Goal: Submit feedback/report problem

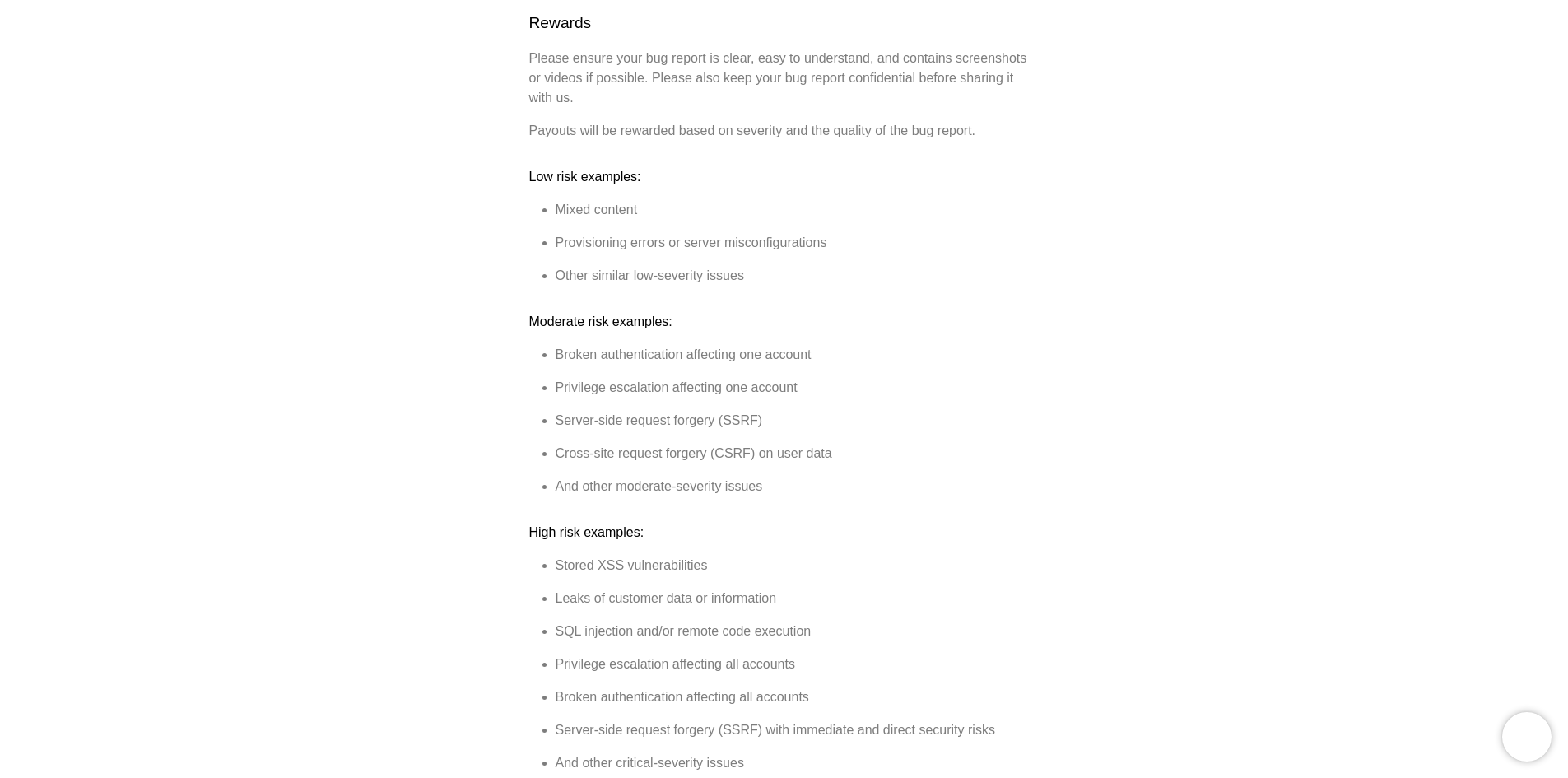
scroll to position [576, 0]
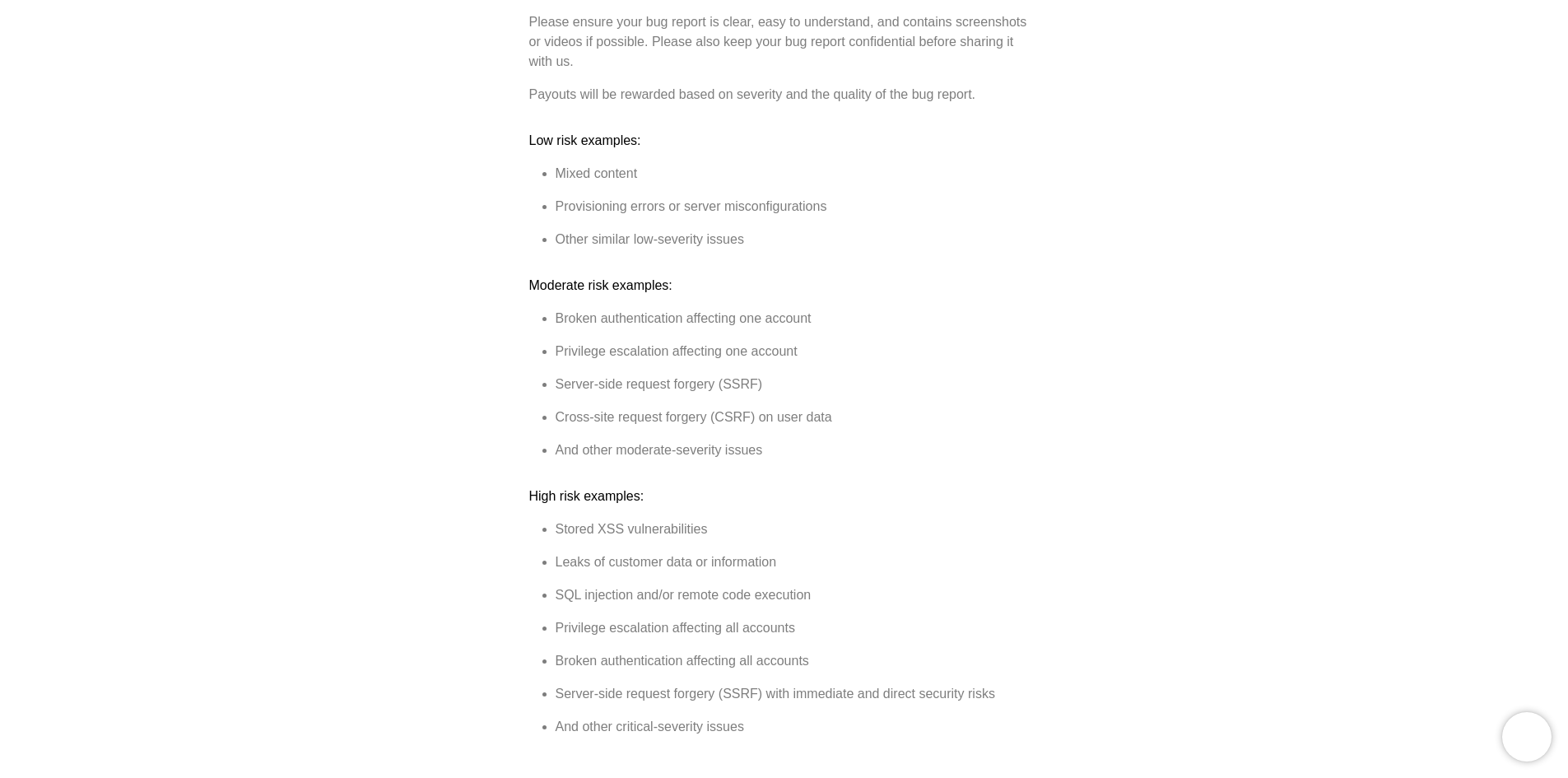
click at [1042, 151] on div "Help center [PERSON_NAME] Bug Bounty Program [PERSON_NAME] takes the security a…" at bounding box center [784, 788] width 1568 height 2585
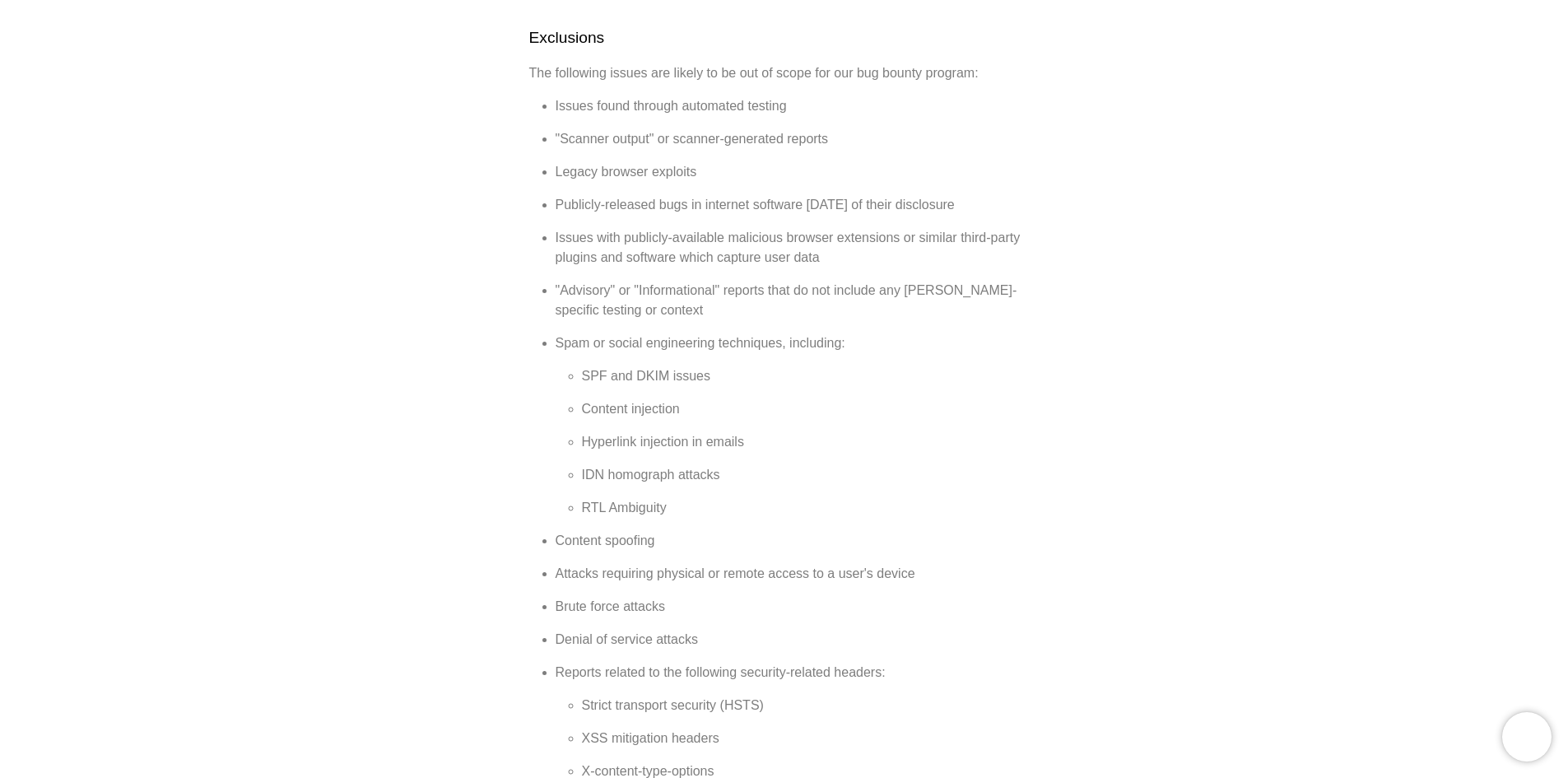
scroll to position [762, 0]
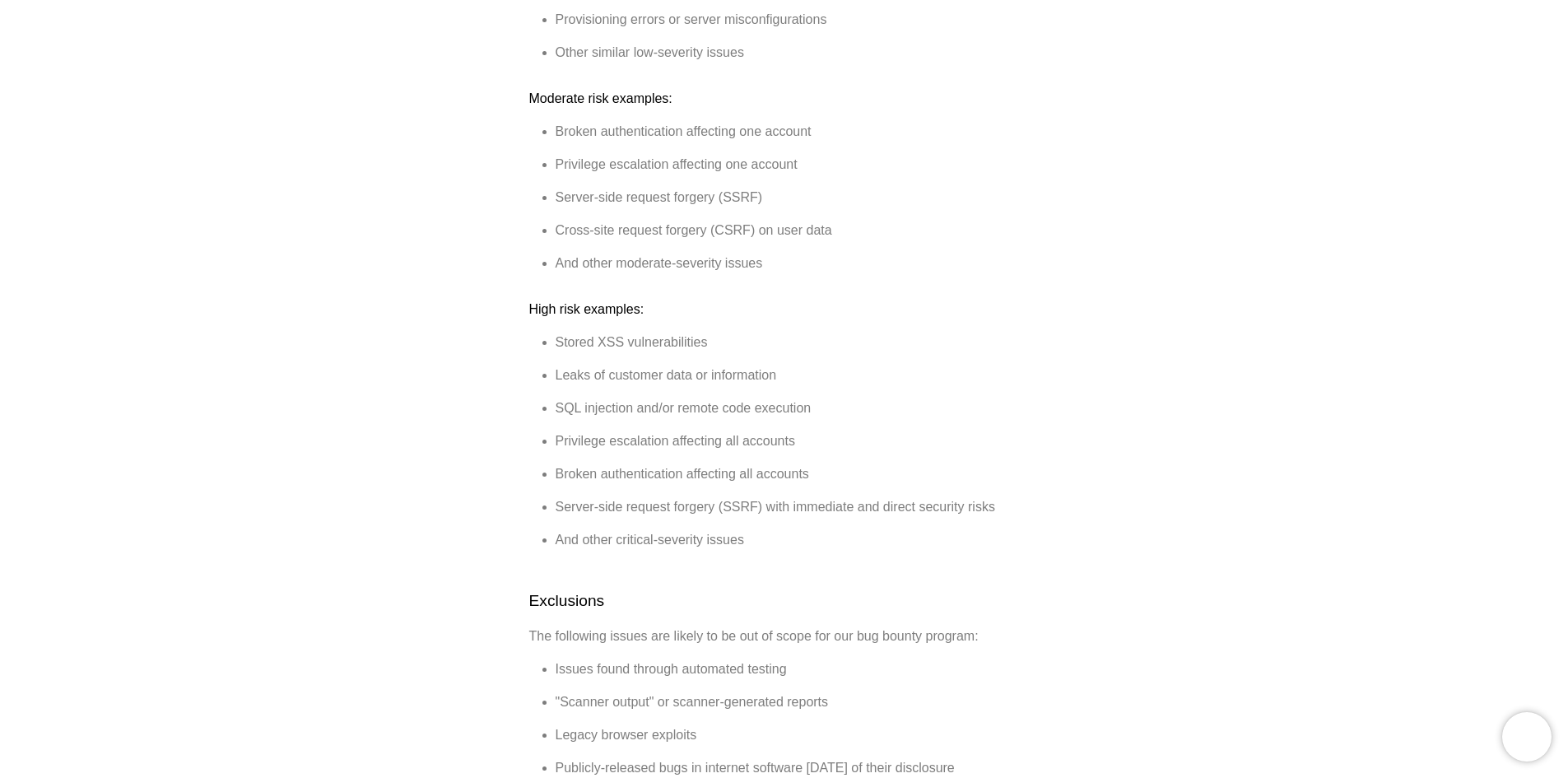
click at [932, 365] on li "Leaks of customer data or information" at bounding box center [797, 375] width 484 height 20
drag, startPoint x: 830, startPoint y: 382, endPoint x: 535, endPoint y: 376, distance: 295.1
click at [535, 376] on ul "Stored XSS vulnerabilities Leaks of customer data or information SQL injection …" at bounding box center [784, 440] width 511 height 217
copy li "SQL injection and/or remote code execution"
click at [897, 190] on ul "Broken authentication affecting one account Privilege escalation affecting one …" at bounding box center [784, 197] width 511 height 151
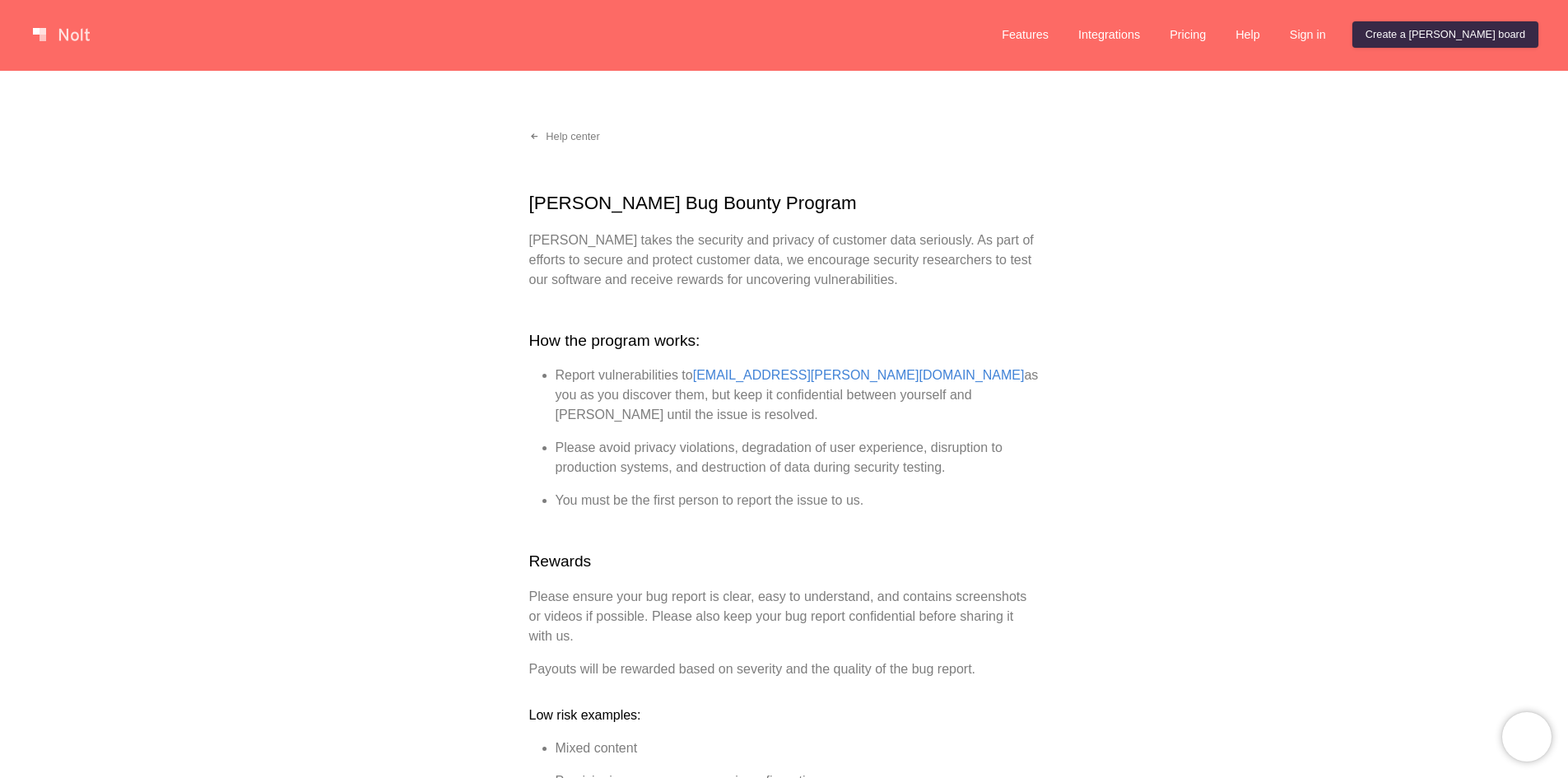
scroll to position [0, 0]
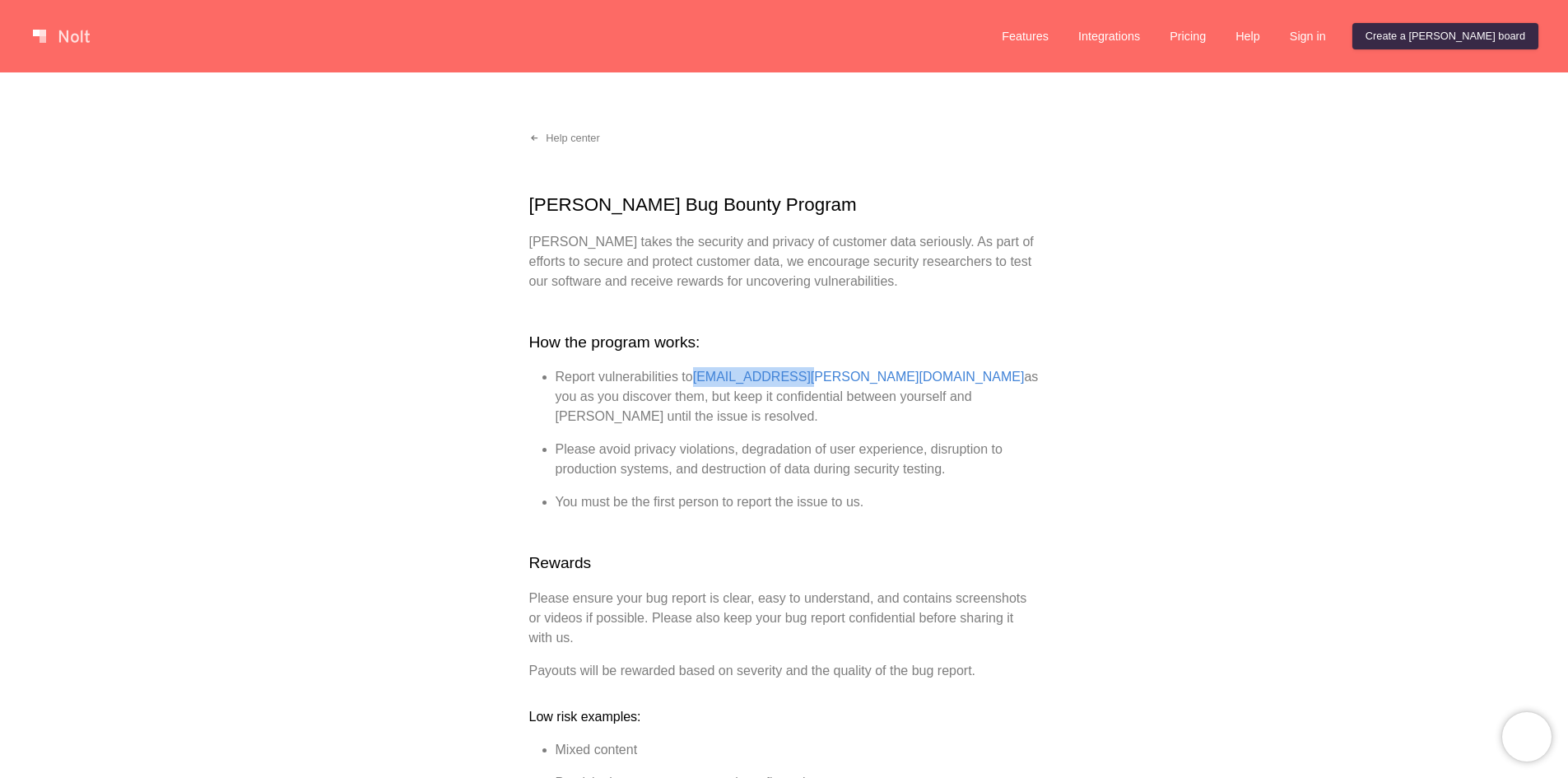
drag, startPoint x: 694, startPoint y: 372, endPoint x: 791, endPoint y: 376, distance: 97.1
click at [791, 376] on li "Report vulnerabilities to [EMAIL_ADDRESS][PERSON_NAME][DOMAIN_NAME] as you as y…" at bounding box center [797, 396] width 484 height 59
copy li "[EMAIL_ADDRESS][PERSON_NAME][DOMAIN_NAME]"
